Goal: Ask a question

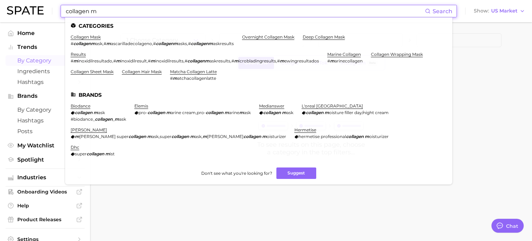
click at [33, 60] on span "by Category" at bounding box center [44, 60] width 55 height 7
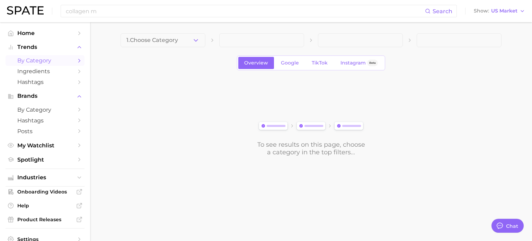
drag, startPoint x: 228, startPoint y: 116, endPoint x: 123, endPoint y: 102, distance: 105.4
click at [228, 115] on div "To see results on this page, choose a category in the top filters..." at bounding box center [310, 117] width 381 height 77
click at [46, 63] on span "by Category" at bounding box center [44, 60] width 55 height 7
click at [48, 64] on span "by Category" at bounding box center [44, 60] width 55 height 7
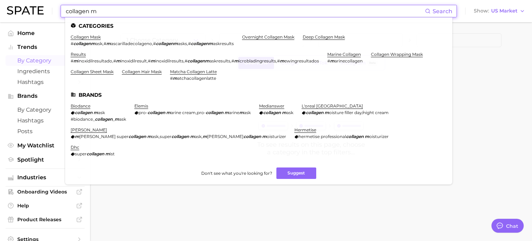
click at [148, 7] on input "collagen m" at bounding box center [245, 11] width 360 height 12
click at [89, 39] on link "collagen mask" at bounding box center [86, 36] width 30 height 5
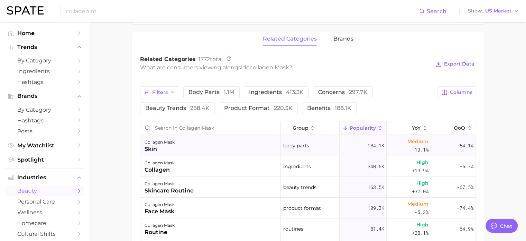
scroll to position [310, 0]
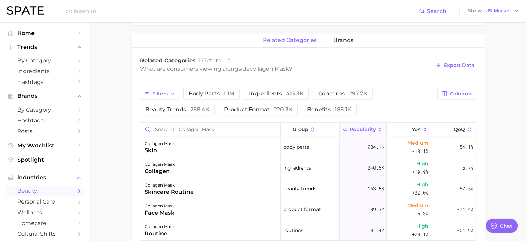
click at [230, 59] on icon at bounding box center [229, 59] width 5 height 5
click at [218, 73] on div "Related Categories 1772 total What are consumers viewing alongside collagen mas…" at bounding box center [308, 66] width 353 height 28
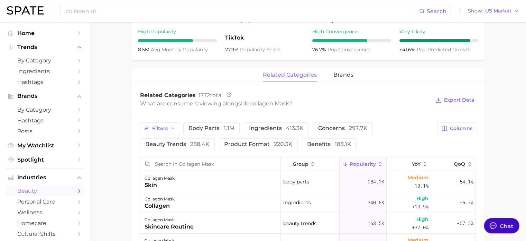
click at [504, 228] on div "Chat" at bounding box center [507, 225] width 13 height 8
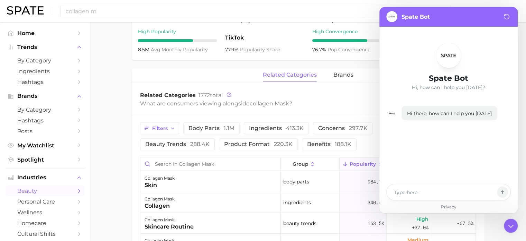
type textarea "x"
click at [425, 188] on textarea at bounding box center [444, 192] width 101 height 8
type textarea "h"
type textarea "x"
type textarea "he"
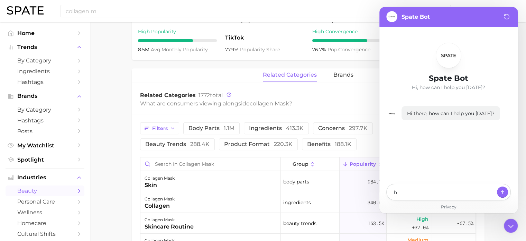
type textarea "x"
type textarea "hel"
type textarea "x"
type textarea "hell"
type textarea "x"
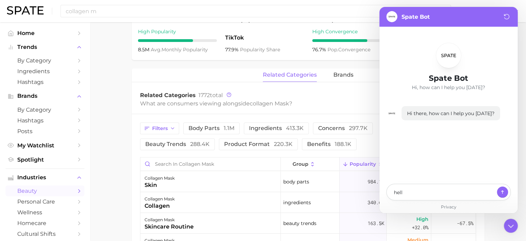
type textarea "hello"
type textarea "x"
type textarea "hello,"
type textarea "x"
type textarea "hello,"
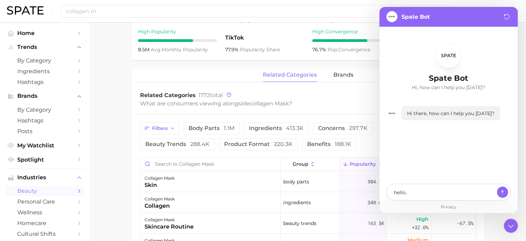
type textarea "x"
type textarea "hello,"
type textarea "x"
type textarea "hello,"
type textarea "x"
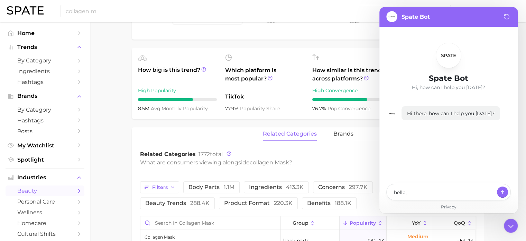
scroll to position [277, 0]
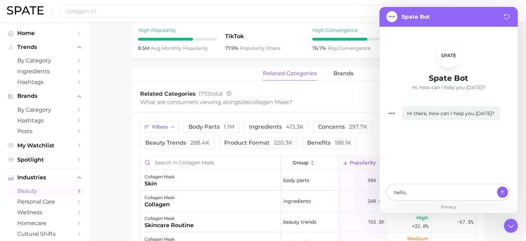
click at [433, 196] on div "hello," at bounding box center [449, 191] width 125 height 17
drag, startPoint x: 144, startPoint y: 93, endPoint x: 193, endPoint y: 94, distance: 49.2
click at [193, 94] on span "Related Categories" at bounding box center [168, 93] width 56 height 7
click at [141, 94] on span "Related Categories" at bounding box center [168, 93] width 56 height 7
drag, startPoint x: 141, startPoint y: 94, endPoint x: 195, endPoint y: 93, distance: 54.0
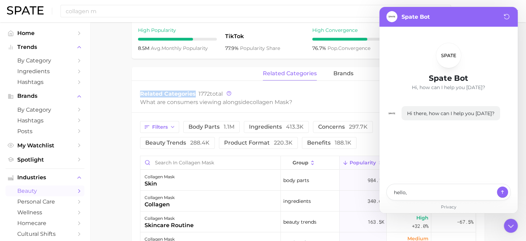
click at [195, 93] on div "Related Categories 1772 total" at bounding box center [285, 93] width 291 height 7
copy span "Related Categories"
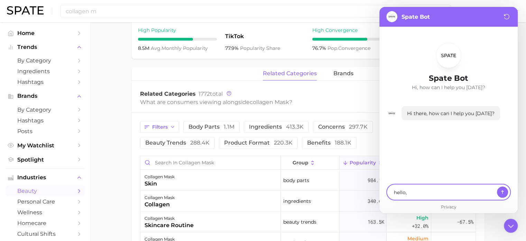
click at [426, 190] on textarea "hello," at bounding box center [444, 192] width 101 height 8
paste textarea "I’m curious about the criteria Spage uses, based on Google and TikTok, to defin…"
type textarea "hello, I’m curious about the criteria Spage uses, based on Google and TikTok, t…"
type textarea "x"
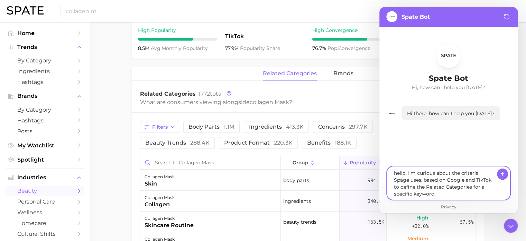
click at [408, 180] on textarea "hello, I’m curious about the criteria Spage uses, based on Google and TikTok, t…" at bounding box center [444, 182] width 101 height 29
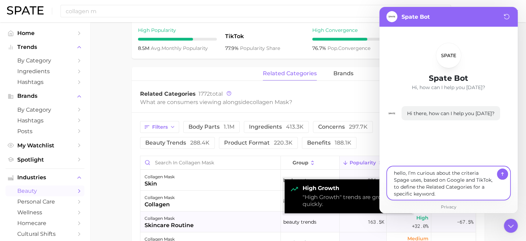
type textarea "hello, I’m curious about the criteria Spae uses, based on Google and TikTok, to…"
type textarea "x"
type textarea "hello, I’m curious about the criteria Spaㅅe uses, based on Google and TikTok, t…"
type textarea "x"
type textarea "hello, I’m curious about the criteria Spae uses, based on Google and TikTok, to…"
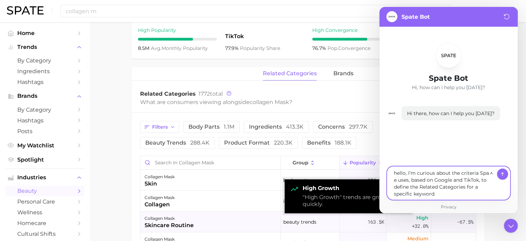
type textarea "x"
type textarea "hello, I’m curious about the criteria Spate uses, based on Google and TikTok, t…"
type textarea "x"
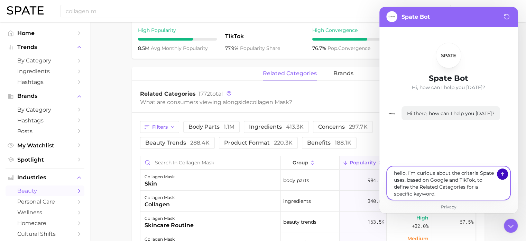
type textarea "hello, I’m curious about the criteria Spate uses, based on Google and TikTok, t…"
click at [505, 175] on icon at bounding box center [503, 174] width 8 height 8
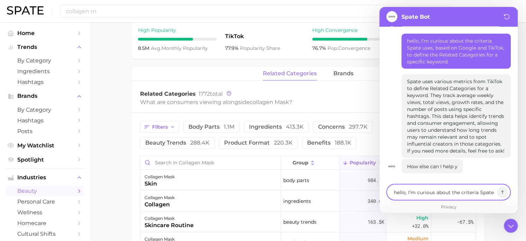
scroll to position [94, 0]
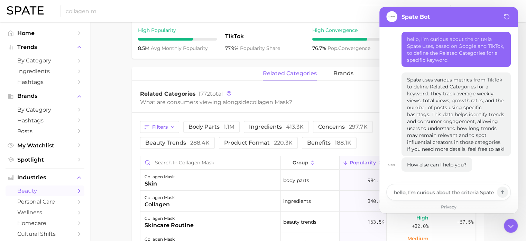
click at [103, 117] on main "1. skincare 2. face products 3. face mask products 4. collagen mask Overview Go…" at bounding box center [308, 92] width 436 height 694
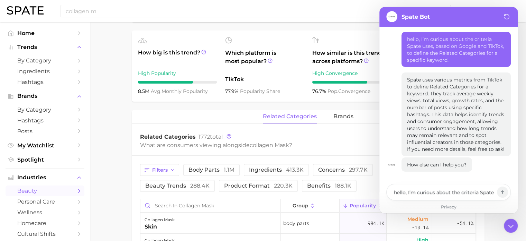
scroll to position [312, 0]
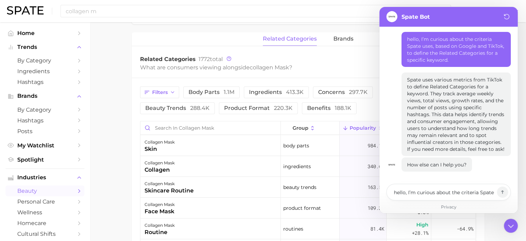
click at [118, 148] on main "1. skincare 2. face products 3. face mask products 4. collagen mask Overview Go…" at bounding box center [308, 58] width 436 height 694
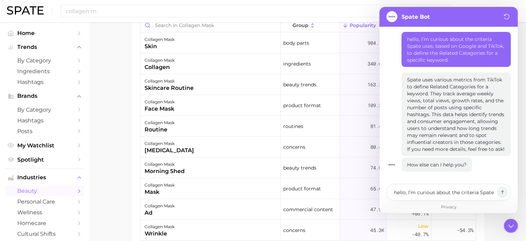
scroll to position [415, 0]
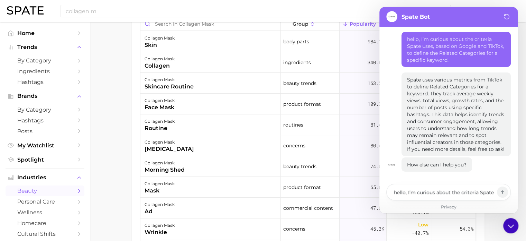
click at [512, 226] on icon at bounding box center [511, 225] width 12 height 12
type textarea "x"
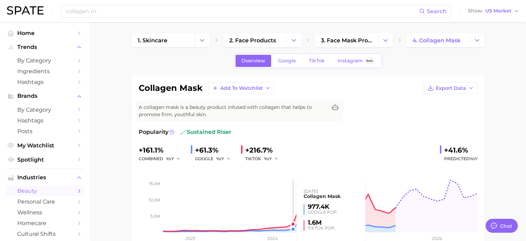
scroll to position [138, 0]
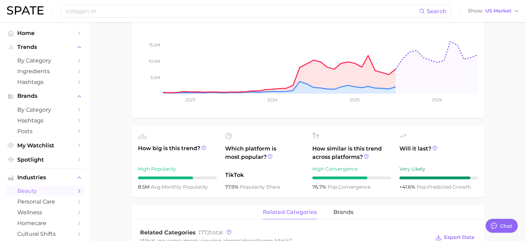
click at [127, 97] on main "1. skincare 2. face products 3. face mask products 4. collagen mask Overview Go…" at bounding box center [308, 231] width 436 height 694
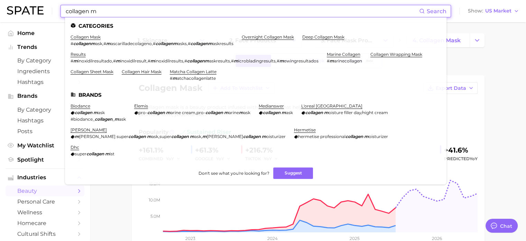
click at [169, 12] on input "collagen m" at bounding box center [242, 11] width 354 height 12
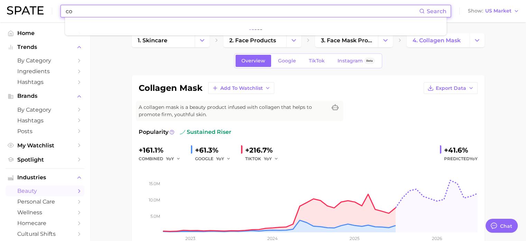
type input "c"
